Goal: Task Accomplishment & Management: Manage account settings

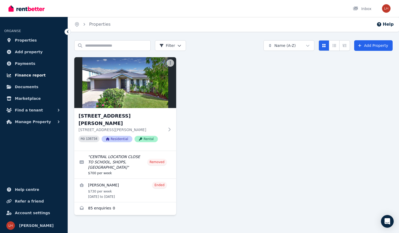
click at [29, 73] on span "Finance report" at bounding box center [30, 75] width 31 height 6
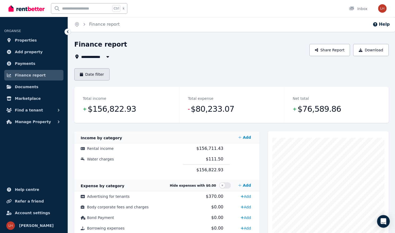
click at [98, 73] on button "Date filter" at bounding box center [91, 74] width 35 height 12
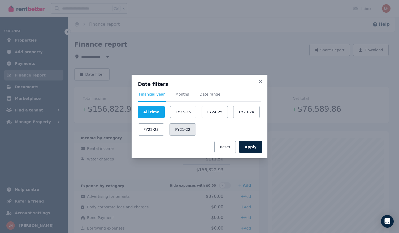
click at [182, 130] on button "FY21-22" at bounding box center [182, 130] width 26 height 12
click at [254, 146] on button "Apply" at bounding box center [250, 147] width 23 height 12
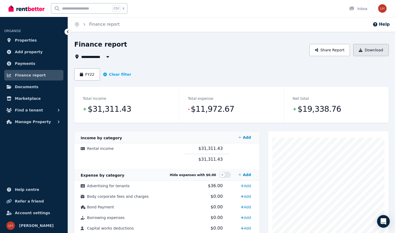
click at [378, 49] on button "Download" at bounding box center [371, 50] width 36 height 12
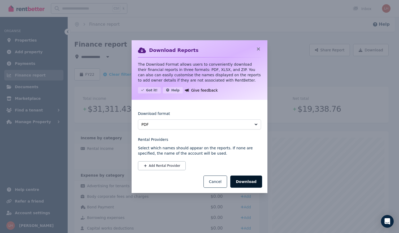
click at [249, 181] on button "Download" at bounding box center [246, 182] width 32 height 12
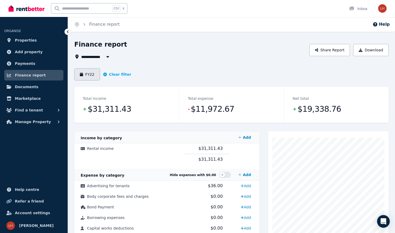
click at [86, 75] on button "FY22" at bounding box center [87, 74] width 26 height 12
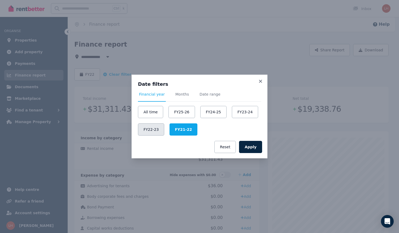
click at [152, 131] on button "FY22-23" at bounding box center [151, 130] width 26 height 12
click at [251, 146] on button "Apply" at bounding box center [250, 147] width 23 height 12
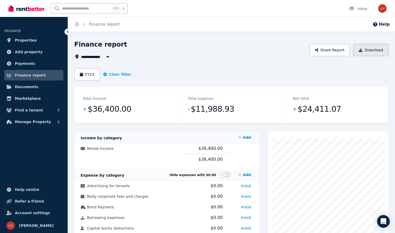
click at [369, 51] on button "Download" at bounding box center [371, 50] width 36 height 12
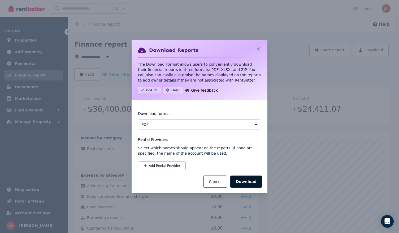
click at [251, 179] on button "Download" at bounding box center [246, 182] width 32 height 12
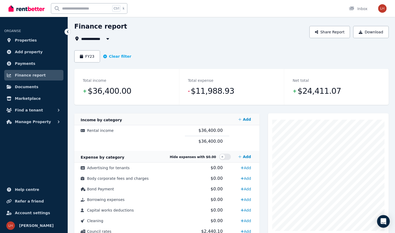
scroll to position [27, 0]
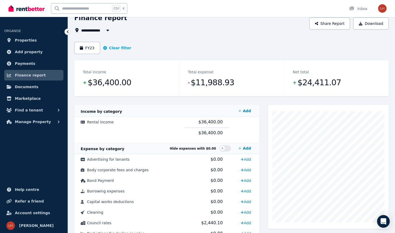
click at [83, 73] on div "Total income + $36,400.00" at bounding box center [126, 78] width 105 height 36
click at [91, 46] on button "FY23" at bounding box center [87, 48] width 26 height 12
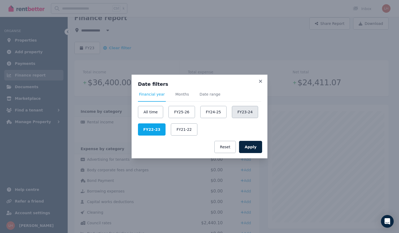
click at [242, 109] on button "FY23-24" at bounding box center [245, 112] width 26 height 12
click at [255, 146] on button "Apply" at bounding box center [250, 147] width 23 height 12
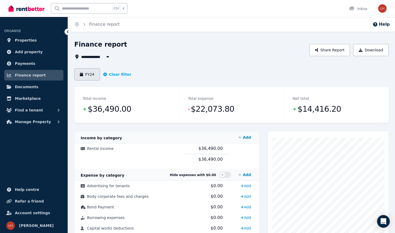
click at [86, 73] on button "FY24" at bounding box center [87, 74] width 26 height 12
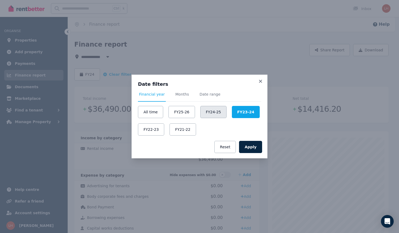
click at [209, 111] on button "FY24-25" at bounding box center [213, 112] width 26 height 12
click at [250, 145] on button "Apply" at bounding box center [250, 147] width 23 height 12
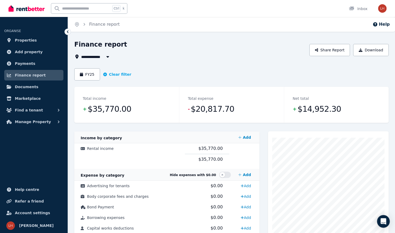
drag, startPoint x: 92, startPoint y: 74, endPoint x: 193, endPoint y: 85, distance: 101.9
click at [183, 86] on header "FY25 Clear filter" at bounding box center [231, 77] width 314 height 19
click at [377, 51] on button "Download" at bounding box center [371, 50] width 36 height 12
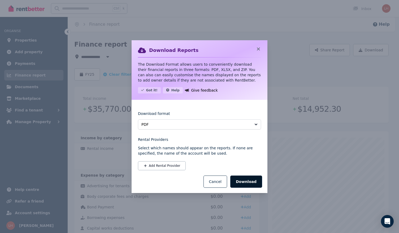
click at [254, 181] on button "Download" at bounding box center [246, 182] width 32 height 12
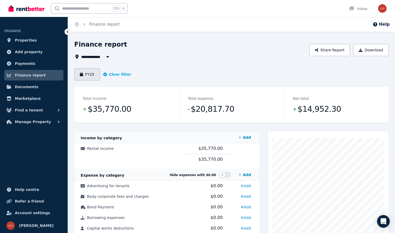
click at [88, 76] on button "FY25" at bounding box center [87, 74] width 26 height 12
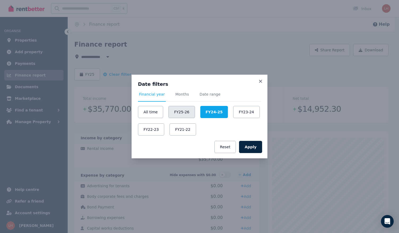
click at [176, 113] on button "FY25-26" at bounding box center [181, 112] width 26 height 12
click at [250, 146] on button "Apply" at bounding box center [250, 147] width 23 height 12
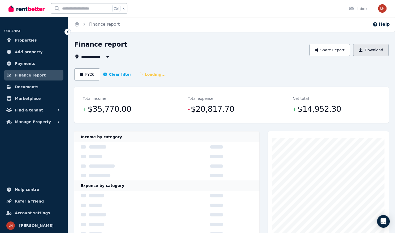
click at [375, 50] on button "Download" at bounding box center [371, 50] width 36 height 12
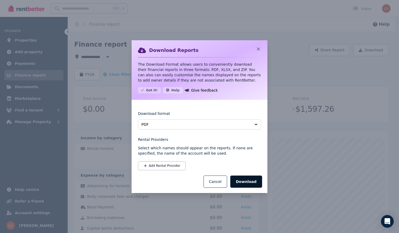
click at [252, 183] on button "Download" at bounding box center [246, 182] width 32 height 12
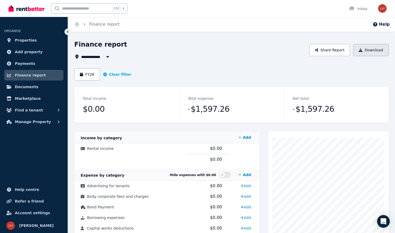
click at [370, 50] on button "Download" at bounding box center [371, 50] width 36 height 12
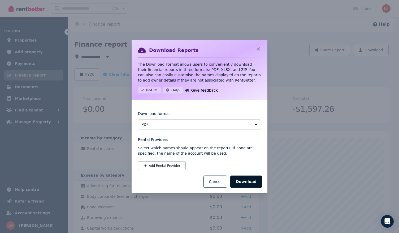
click at [248, 181] on button "Download" at bounding box center [246, 182] width 32 height 12
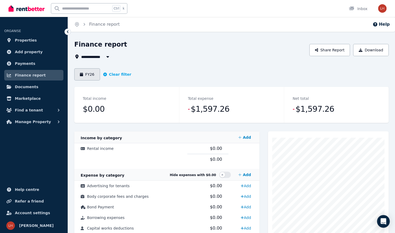
click at [90, 73] on button "FY26" at bounding box center [87, 74] width 26 height 12
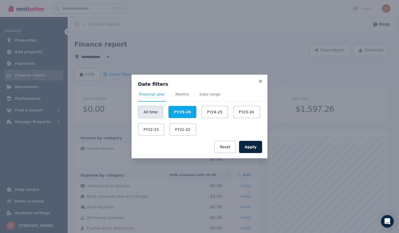
click at [144, 111] on button "All time" at bounding box center [150, 112] width 25 height 12
click at [255, 145] on button "Apply" at bounding box center [250, 147] width 23 height 12
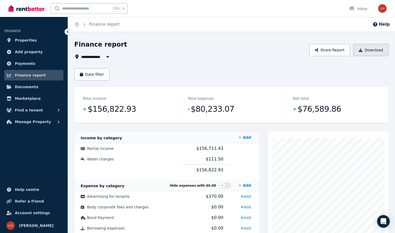
click at [371, 49] on button "Download" at bounding box center [371, 50] width 36 height 12
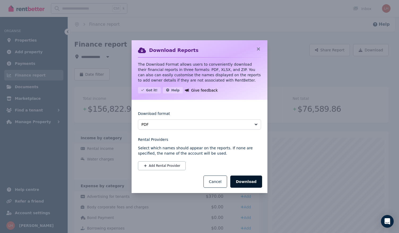
click at [251, 180] on button "Download" at bounding box center [246, 182] width 32 height 12
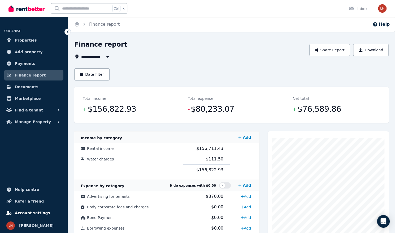
click at [32, 212] on span "Account settings" at bounding box center [32, 213] width 35 height 6
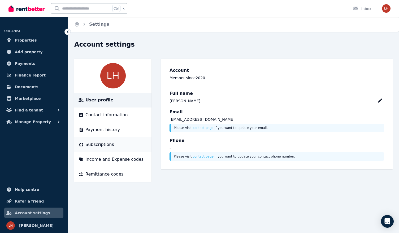
click at [106, 145] on span "Subscriptions" at bounding box center [99, 145] width 29 height 6
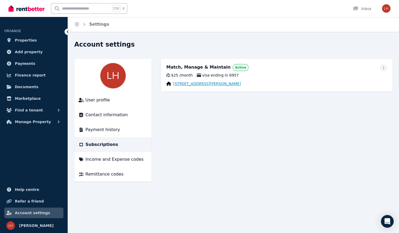
click at [193, 83] on link "[STREET_ADDRESS][PERSON_NAME]" at bounding box center [207, 83] width 68 height 5
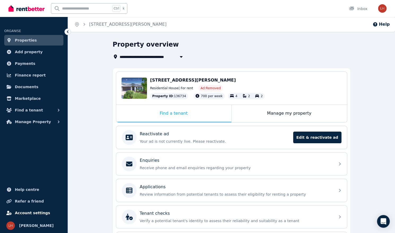
click at [31, 215] on span "Account settings" at bounding box center [32, 213] width 35 height 6
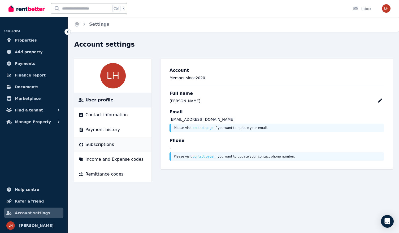
click at [97, 144] on span "Subscriptions" at bounding box center [99, 145] width 29 height 6
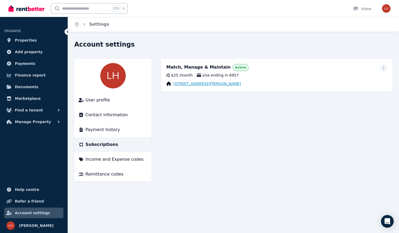
click at [218, 83] on link "[STREET_ADDRESS][PERSON_NAME]" at bounding box center [207, 83] width 68 height 5
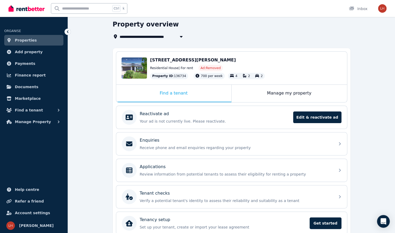
scroll to position [19, 0]
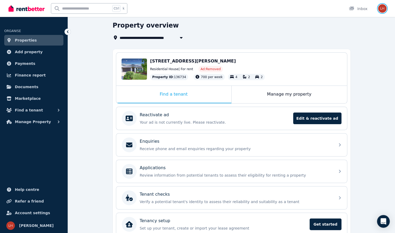
click at [383, 9] on img "button" at bounding box center [382, 8] width 8 height 8
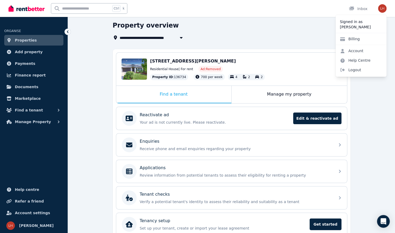
click at [363, 38] on div "Billing" at bounding box center [361, 39] width 51 height 12
click at [356, 59] on link "Help Centre" at bounding box center [355, 61] width 39 height 10
click at [355, 59] on link "Help Centre" at bounding box center [355, 61] width 39 height 10
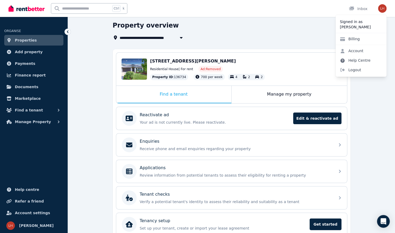
click at [355, 60] on link "Help Centre" at bounding box center [355, 61] width 39 height 10
click at [308, 32] on div "**********" at bounding box center [230, 31] width 234 height 20
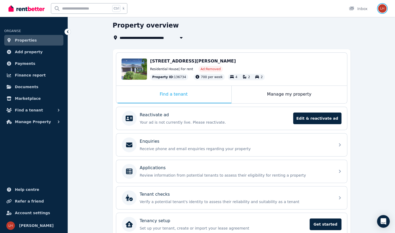
click at [382, 8] on img "button" at bounding box center [382, 8] width 8 height 8
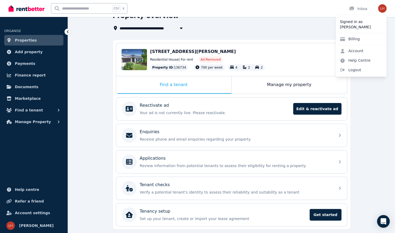
scroll to position [43, 0]
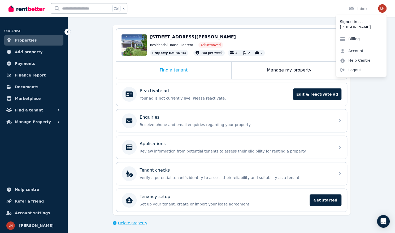
click at [132, 222] on span "Delete property" at bounding box center [132, 223] width 29 height 5
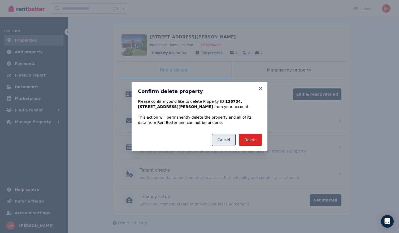
click at [231, 142] on button "Cancel" at bounding box center [224, 140] width 24 height 12
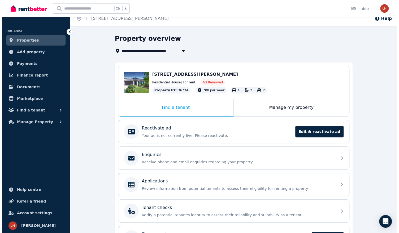
scroll to position [0, 0]
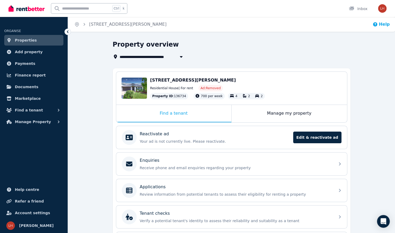
click at [382, 23] on button "Help" at bounding box center [380, 24] width 17 height 6
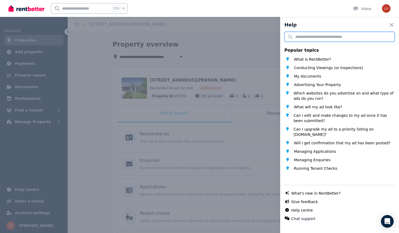
click at [314, 36] on input "text" at bounding box center [339, 37] width 110 height 10
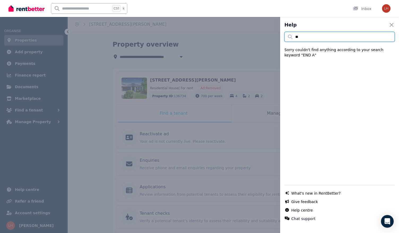
type input "*"
type input "**********"
click at [385, 221] on icon "Open Intercom Messenger" at bounding box center [387, 221] width 6 height 7
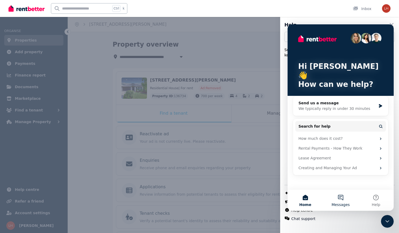
click at [342, 197] on button "Messages" at bounding box center [340, 200] width 35 height 21
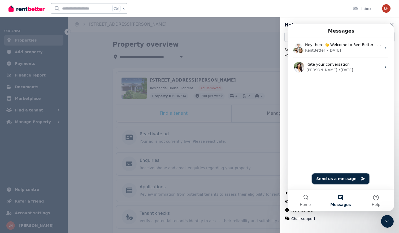
click at [329, 179] on button "Send us a message" at bounding box center [340, 179] width 57 height 11
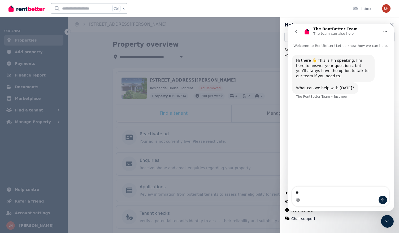
type textarea "*"
type textarea "*********"
type textarea "********"
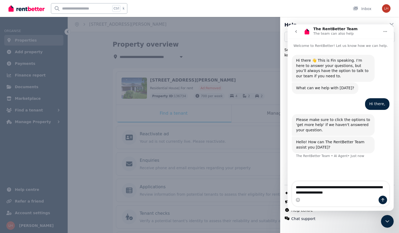
type textarea "**********"
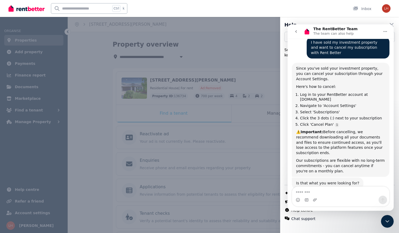
scroll to position [124, 0]
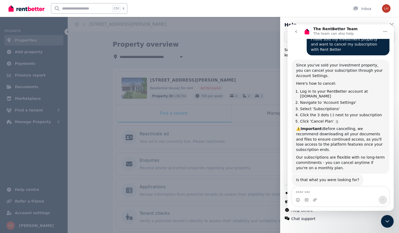
click at [16, 86] on div "**********" at bounding box center [199, 116] width 399 height 233
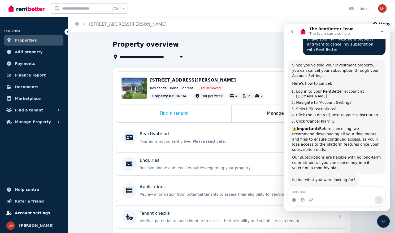
click at [39, 212] on span "Account settings" at bounding box center [32, 213] width 35 height 6
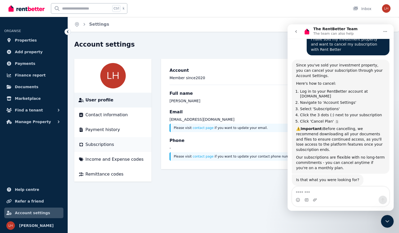
click at [99, 145] on span "Subscriptions" at bounding box center [99, 145] width 29 height 6
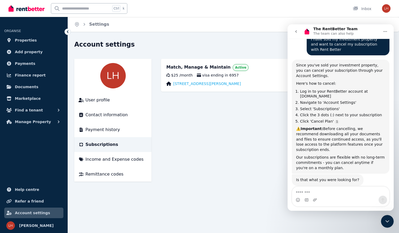
click at [386, 32] on icon "Home" at bounding box center [385, 31] width 3 height 1
click at [244, 115] on main "Match, Manage & Maintain Active $25 / month visa ending in [STREET_ADDRESS][PER…" at bounding box center [277, 120] width 232 height 123
click at [294, 28] on button "go back" at bounding box center [296, 32] width 10 height 10
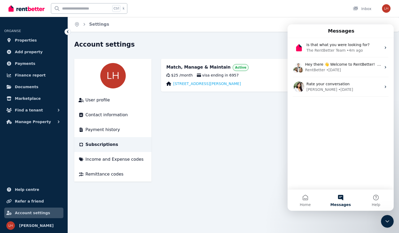
scroll to position [124, 0]
click at [314, 226] on div "Home Settings Account settings User profile Contact information Payment history…" at bounding box center [199, 116] width 399 height 233
click at [387, 220] on icon "Close Intercom Messenger" at bounding box center [387, 222] width 6 height 6
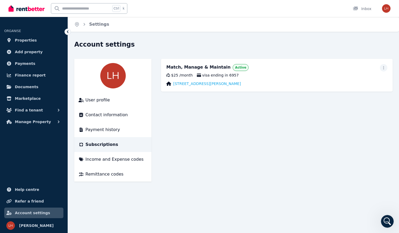
scroll to position [0, 0]
click at [386, 67] on span "button" at bounding box center [383, 67] width 7 height 7
click at [346, 96] on span "Cancel plan" at bounding box center [359, 99] width 47 height 6
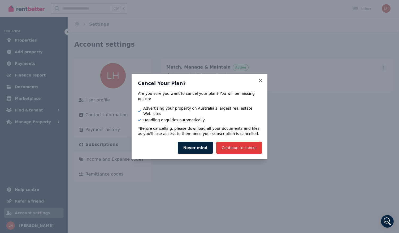
click at [246, 142] on button "Continue to cancel" at bounding box center [239, 148] width 46 height 12
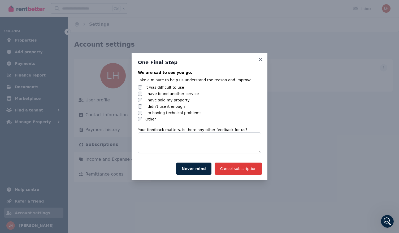
click at [249, 168] on button "Cancel subscription" at bounding box center [238, 169] width 47 height 12
